Goal: Task Accomplishment & Management: Use online tool/utility

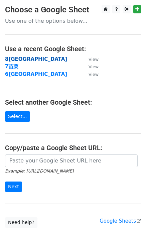
click at [19, 57] on strong "8[GEOGRAPHIC_DATA]" at bounding box center [36, 59] width 62 height 6
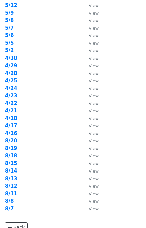
scroll to position [134, 0]
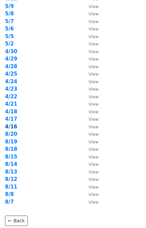
click at [13, 126] on strong "4/16" at bounding box center [11, 127] width 12 height 6
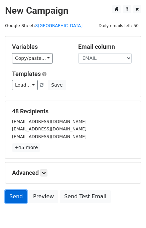
click at [21, 201] on link "Send" at bounding box center [16, 196] width 22 height 13
